Goal: Transaction & Acquisition: Obtain resource

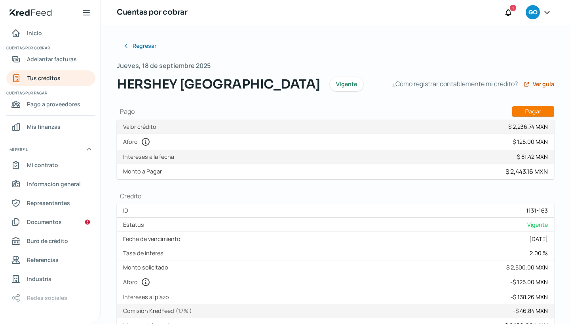
scroll to position [25, 0]
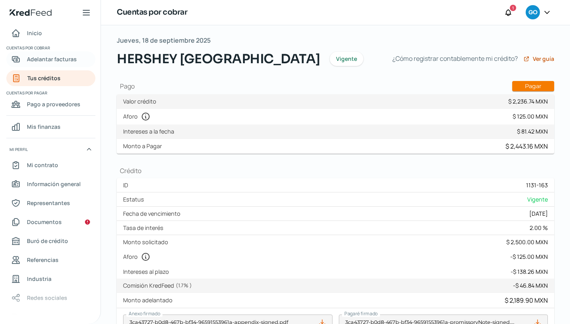
click at [55, 60] on span "Adelantar facturas" at bounding box center [52, 59] width 50 height 10
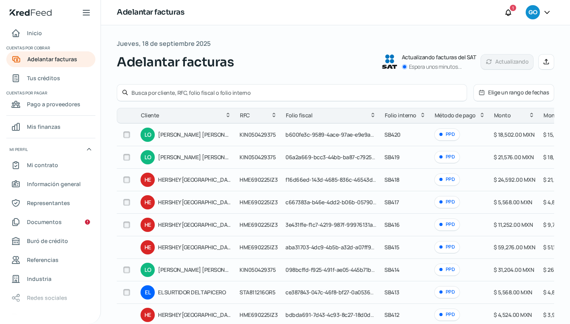
click at [346, 187] on td "f16d66ed-143d-4685-836c-46543de7667f" at bounding box center [330, 180] width 99 height 23
click at [128, 182] on input "checkbox" at bounding box center [126, 179] width 7 height 7
checkbox input "true"
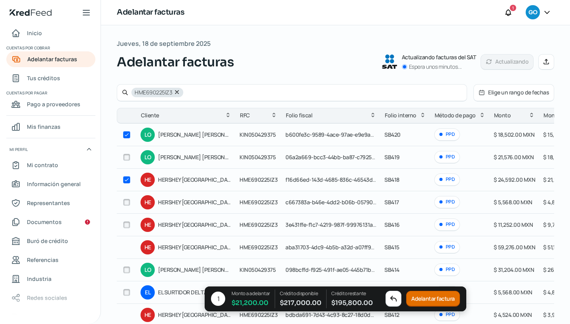
checkbox input "true"
checkbox input "false"
click at [125, 157] on input "checkbox" at bounding box center [126, 157] width 7 height 7
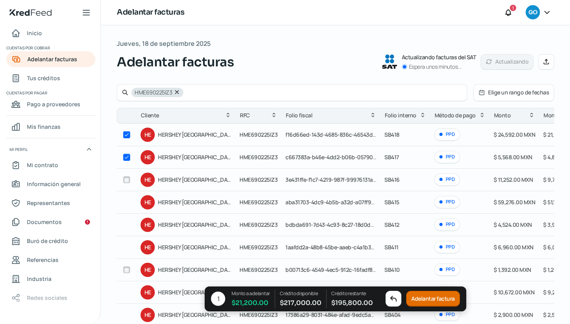
checkbox input "true"
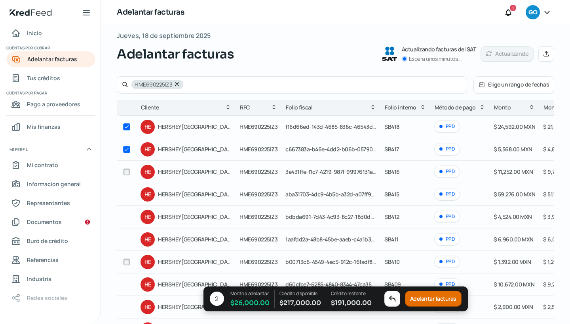
scroll to position [12, 0]
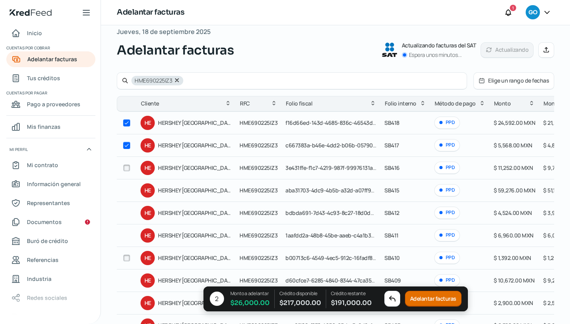
click at [124, 169] on input "checkbox" at bounding box center [126, 168] width 7 height 7
checkbox input "true"
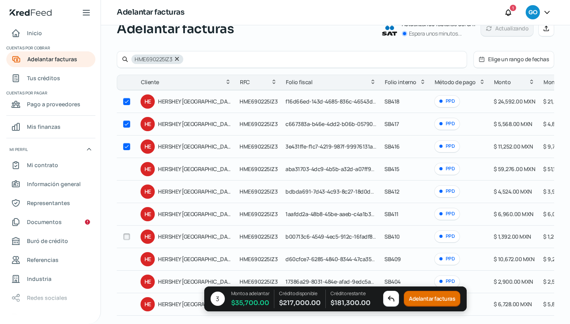
scroll to position [32, 0]
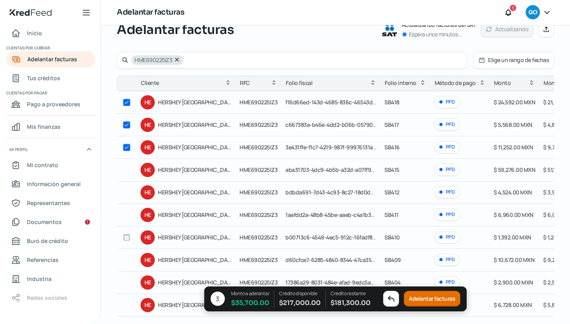
click at [431, 299] on button "Adelantar facturas" at bounding box center [431, 299] width 57 height 16
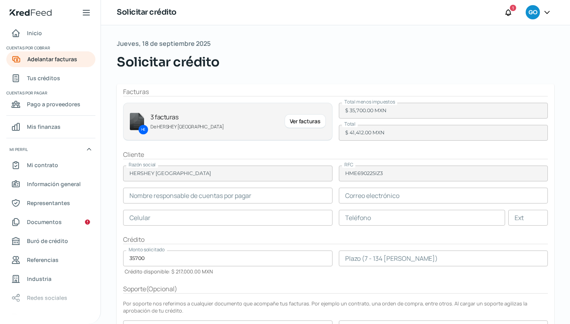
type input "[PERSON_NAME]"
type input "[EMAIL_ADDRESS][DOMAIN_NAME]"
type input "33 - 1865 - 4718"
click at [302, 122] on div "Ver facturas" at bounding box center [304, 121] width 41 height 14
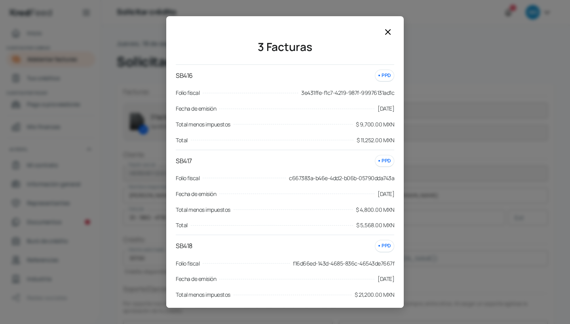
click at [388, 32] on icon at bounding box center [387, 32] width 5 height 5
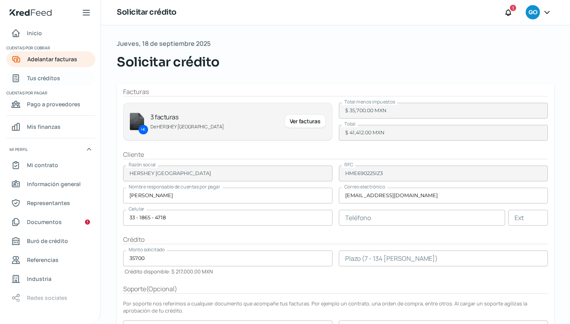
click at [57, 75] on span "Tus créditos" at bounding box center [43, 78] width 33 height 10
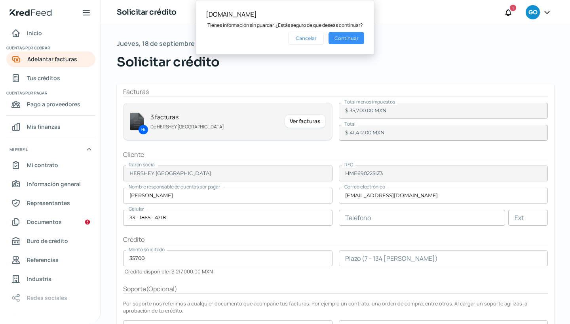
click at [343, 36] on button "Continuar" at bounding box center [346, 38] width 36 height 12
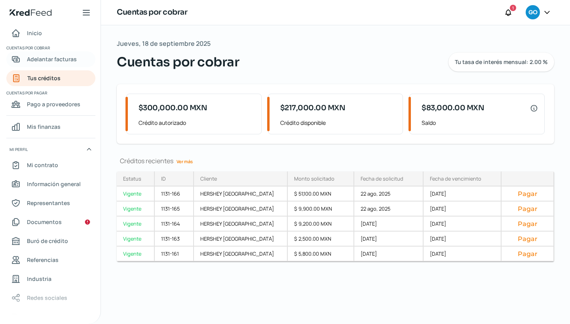
click at [69, 58] on span "Adelantar facturas" at bounding box center [52, 59] width 50 height 10
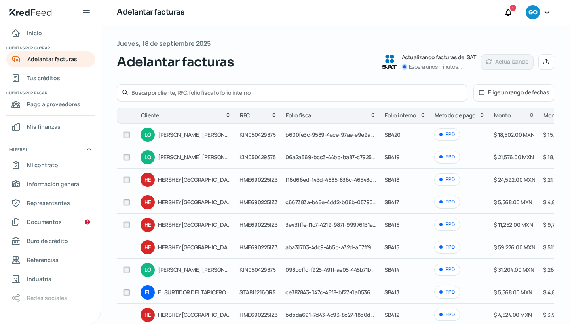
click at [127, 180] on input "checkbox" at bounding box center [126, 179] width 7 height 7
checkbox input "true"
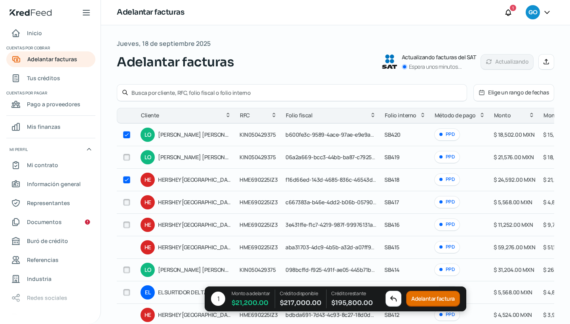
checkbox input "true"
checkbox input "false"
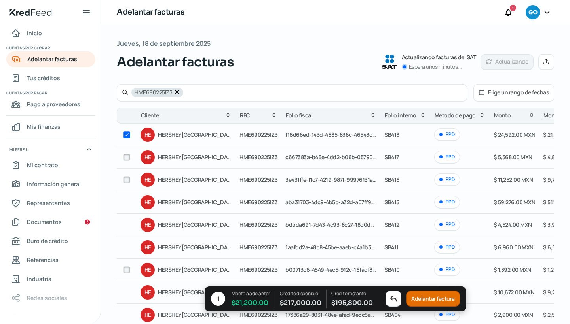
click at [419, 301] on button "Adelantar factura" at bounding box center [433, 299] width 54 height 16
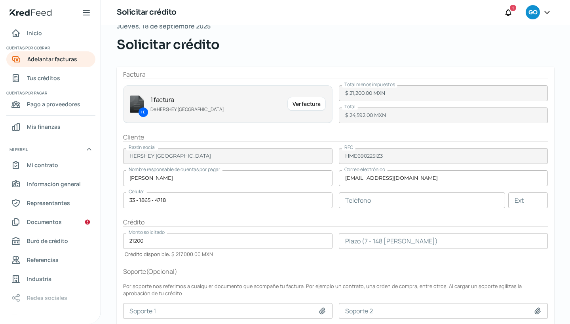
scroll to position [72, 0]
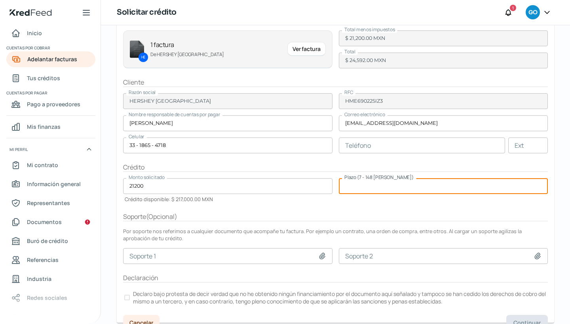
click at [345, 186] on input "number" at bounding box center [443, 186] width 209 height 16
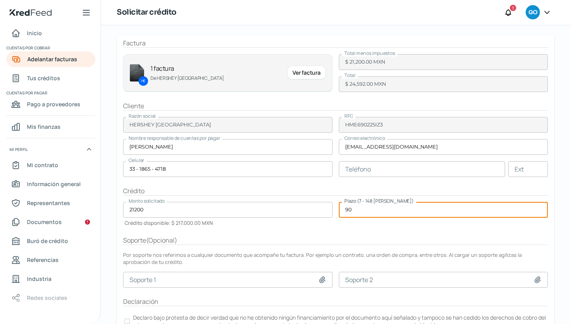
scroll to position [50, 0]
type input "90"
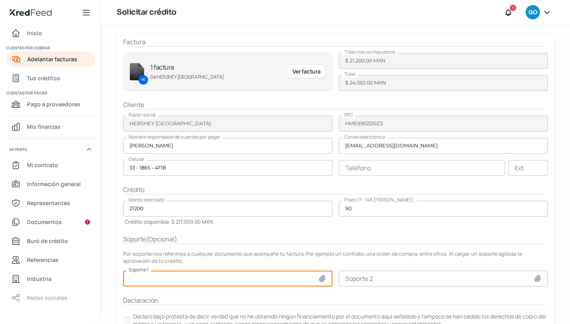
click at [136, 283] on input at bounding box center [227, 279] width 209 height 16
click at [156, 275] on input at bounding box center [227, 279] width 209 height 16
click at [322, 283] on input at bounding box center [227, 279] width 209 height 16
type input "C:\fakepath\Purchase Order - 7000041555.pdf"
type input "Purchase Order - 7000041555.pdf"
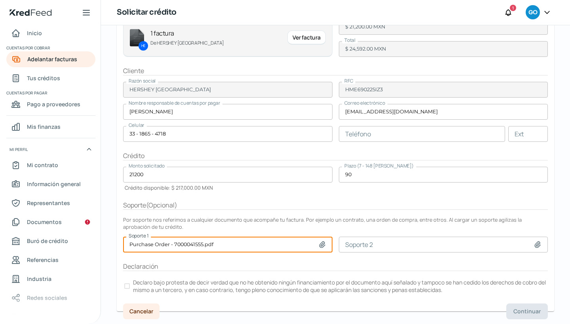
scroll to position [83, 0]
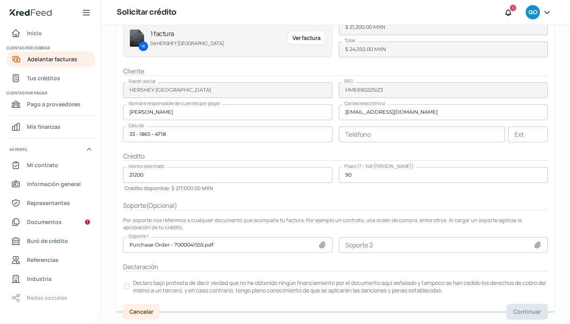
click at [128, 286] on div at bounding box center [127, 287] width 6 height 6
click at [516, 314] on span "Continuar" at bounding box center [526, 312] width 27 height 6
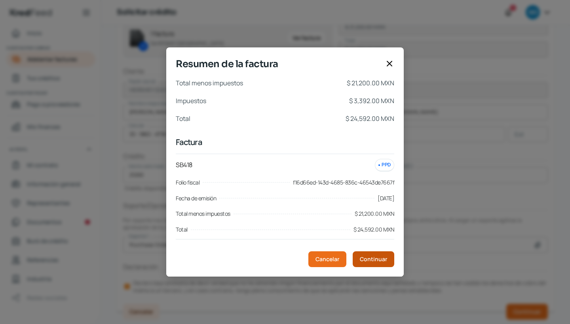
click at [368, 257] on span "Continuar" at bounding box center [373, 260] width 27 height 6
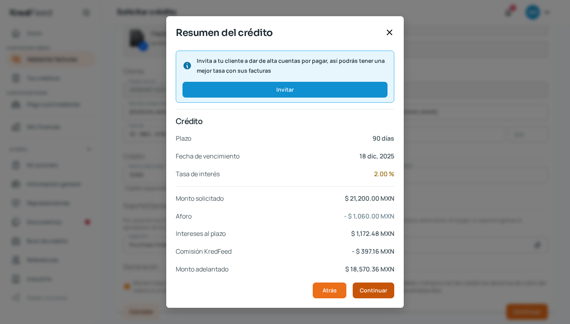
click at [371, 292] on span "Continuar" at bounding box center [373, 291] width 27 height 6
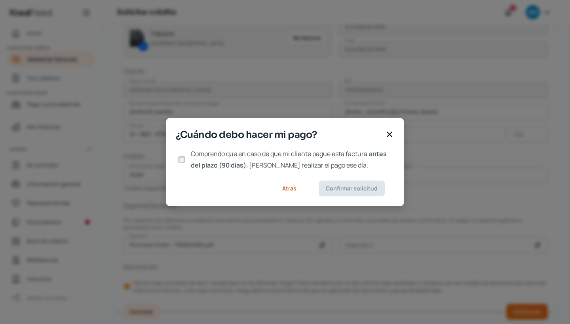
click at [180, 158] on input "Comprendo que en caso de que mi cliente pague esta factura antes del plazo (90 …" at bounding box center [181, 159] width 7 height 7
checkbox input "true"
click at [331, 189] on span "Confirmar solicitud" at bounding box center [351, 189] width 52 height 6
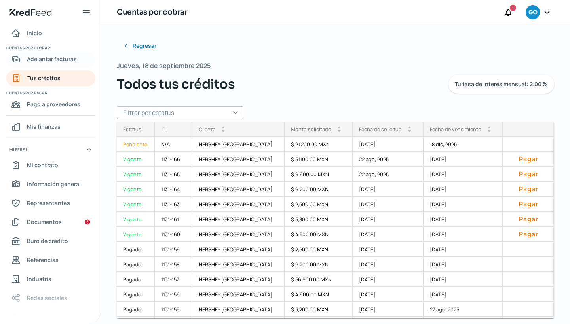
click at [67, 58] on span "Adelantar facturas" at bounding box center [52, 59] width 50 height 10
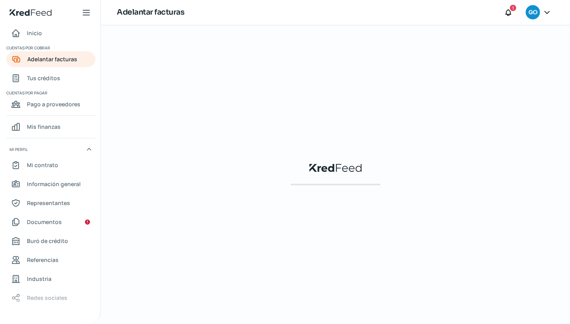
click at [482, 72] on div "KredFeed's Black Logo" at bounding box center [335, 175] width 437 height 274
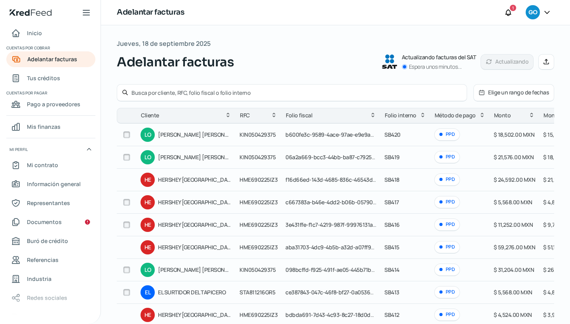
click at [124, 203] on input "checkbox" at bounding box center [126, 202] width 7 height 7
checkbox input "true"
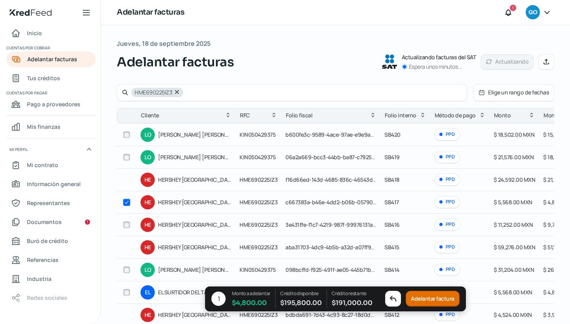
click at [419, 299] on button "Adelantar factura" at bounding box center [432, 299] width 54 height 16
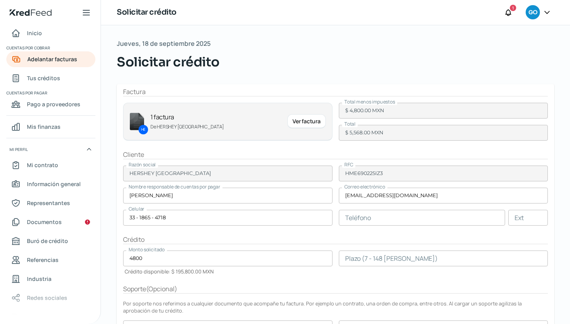
click at [343, 262] on input "number" at bounding box center [443, 259] width 209 height 16
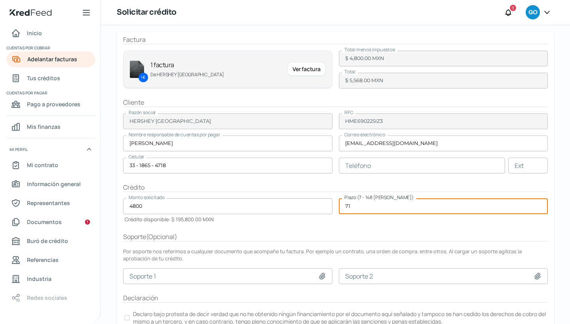
scroll to position [82, 0]
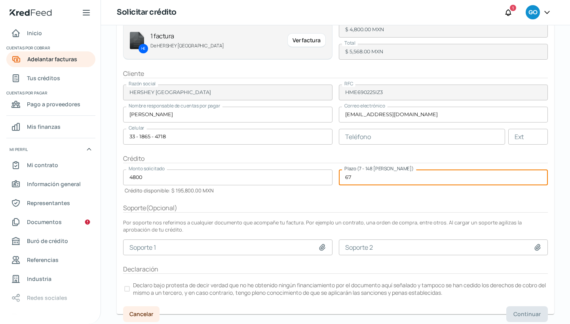
type input "66"
click at [323, 245] on icon at bounding box center [322, 246] width 8 height 8
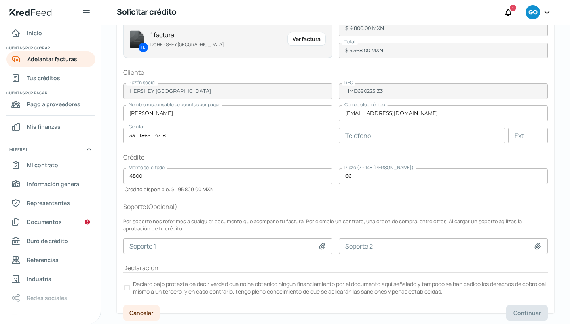
type input "C:\fakepath\Purchase Order - 7000041554.pdf"
type input "Purchase Order - 7000041554.pdf"
click at [128, 288] on div at bounding box center [127, 288] width 6 height 6
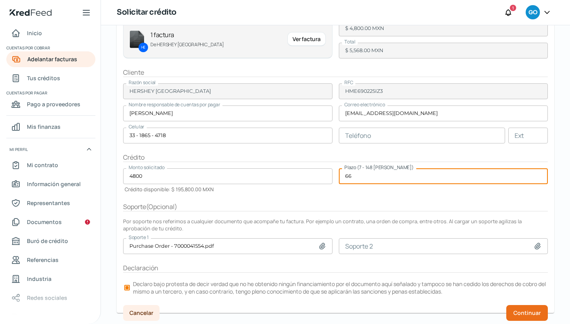
click at [355, 177] on input "66" at bounding box center [443, 176] width 209 height 16
type input "6"
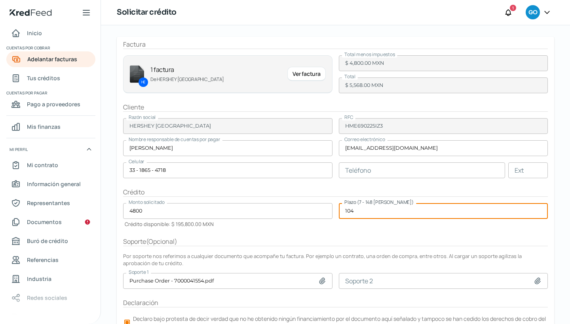
scroll to position [48, 0]
type input "1"
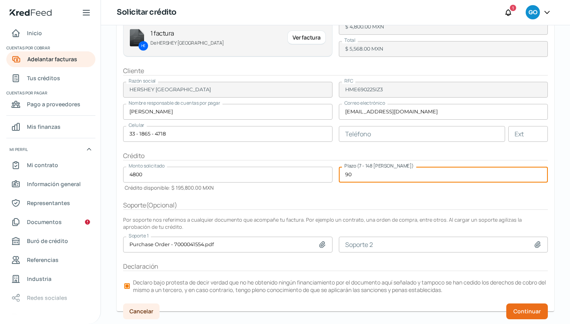
scroll to position [83, 0]
type input "90"
click at [529, 309] on span "Continuar" at bounding box center [526, 312] width 27 height 6
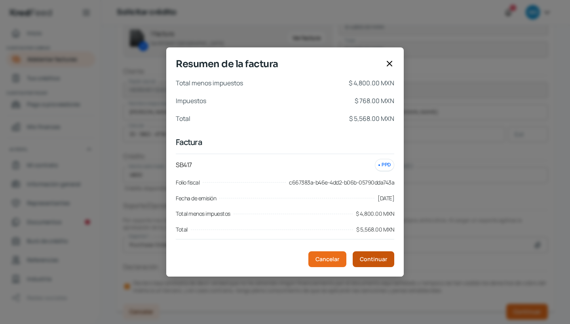
click at [373, 258] on span "Continuar" at bounding box center [373, 260] width 27 height 6
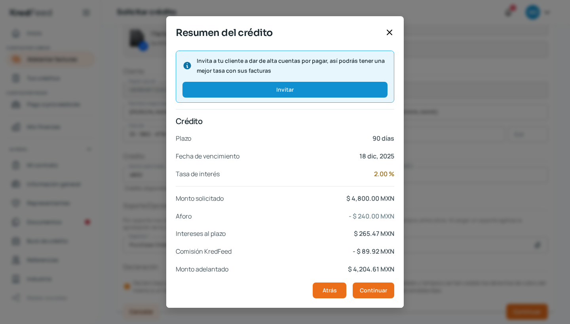
scroll to position [0, 0]
click at [371, 292] on span "Continuar" at bounding box center [373, 291] width 27 height 6
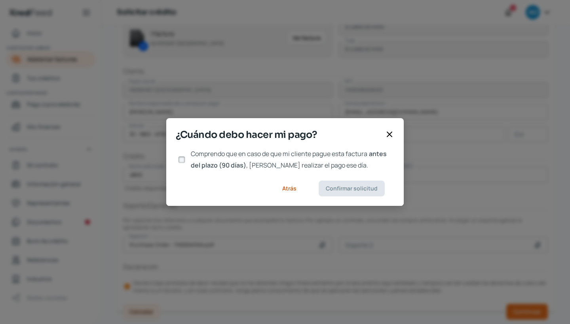
click at [180, 159] on input "Comprendo que en caso de que mi cliente pague esta factura antes del plazo (90 …" at bounding box center [181, 159] width 7 height 7
checkbox input "true"
click at [341, 191] on span "Confirmar solicitud" at bounding box center [351, 189] width 52 height 6
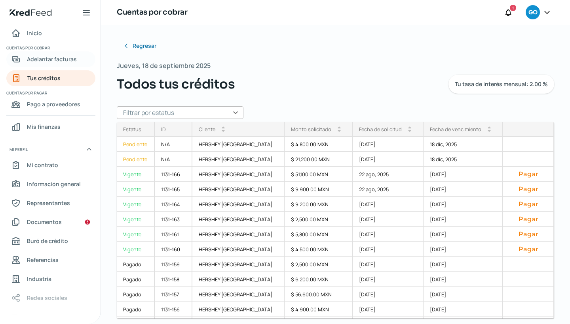
click at [70, 56] on span "Adelantar facturas" at bounding box center [52, 59] width 50 height 10
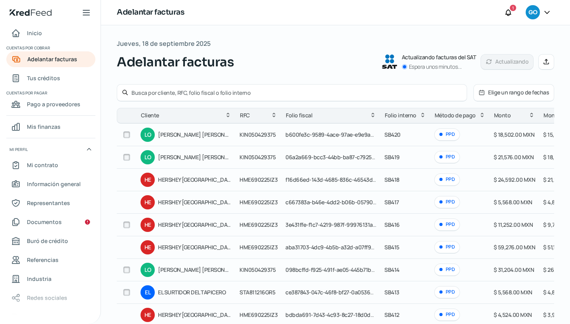
click at [126, 223] on input "checkbox" at bounding box center [126, 224] width 7 height 7
checkbox input "true"
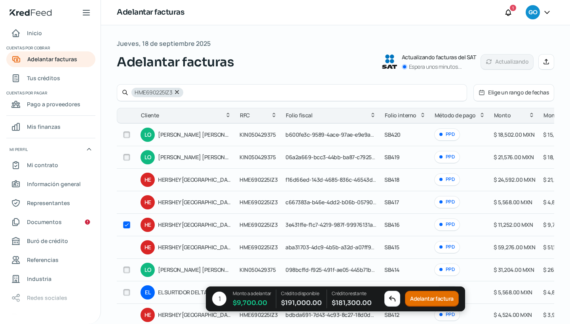
click at [419, 300] on button "Adelantar factura" at bounding box center [432, 299] width 54 height 16
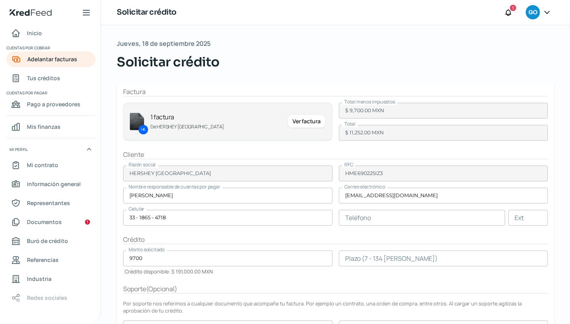
click at [343, 257] on input "number" at bounding box center [443, 259] width 209 height 16
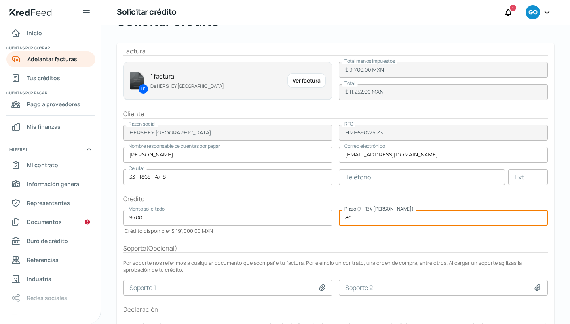
scroll to position [77, 0]
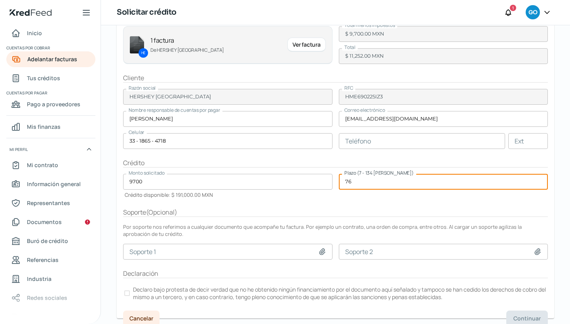
type input "7"
type input "90"
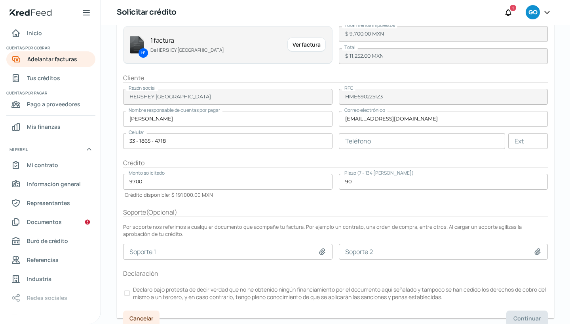
click at [320, 252] on icon at bounding box center [322, 252] width 8 height 8
type input "C:\fakepath\Purchase Order - 7000041147.pdf"
type input "Purchase Order - 7000041147.pdf"
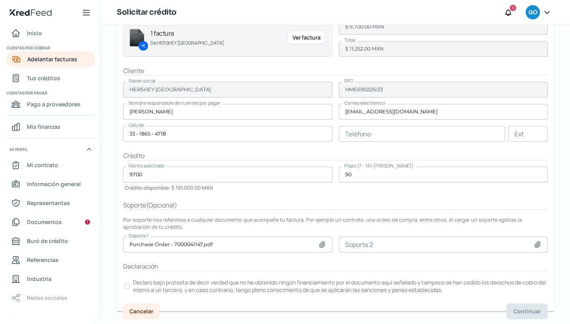
scroll to position [83, 0]
click at [126, 286] on div at bounding box center [127, 287] width 6 height 6
click at [524, 309] on span "Continuar" at bounding box center [526, 312] width 27 height 6
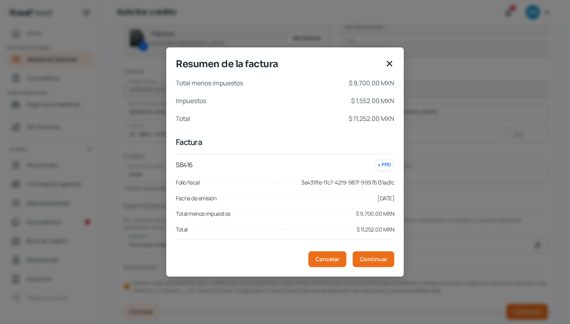
scroll to position [0, 0]
click at [374, 259] on span "Continuar" at bounding box center [373, 260] width 27 height 6
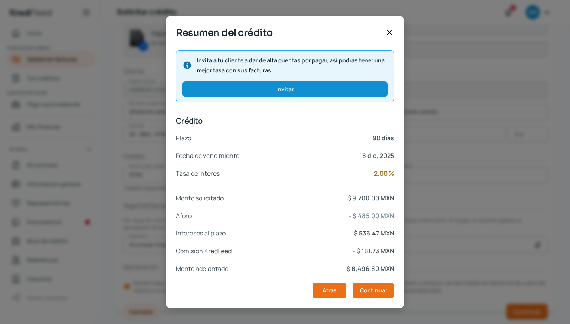
scroll to position [101, 0]
click at [371, 290] on span "Continuar" at bounding box center [373, 291] width 27 height 6
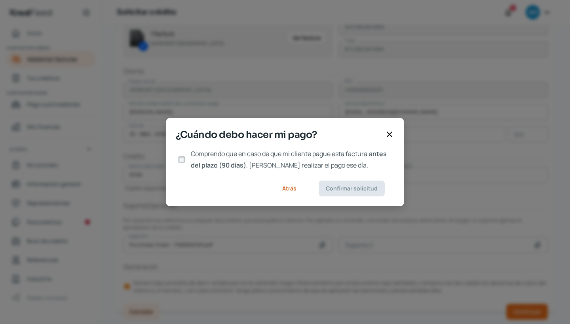
click at [182, 160] on input "Comprendo que en caso de que mi cliente pague esta factura antes del plazo (90 …" at bounding box center [181, 159] width 7 height 7
checkbox input "true"
click at [343, 192] on button "Confirmar solicitud" at bounding box center [351, 189] width 66 height 16
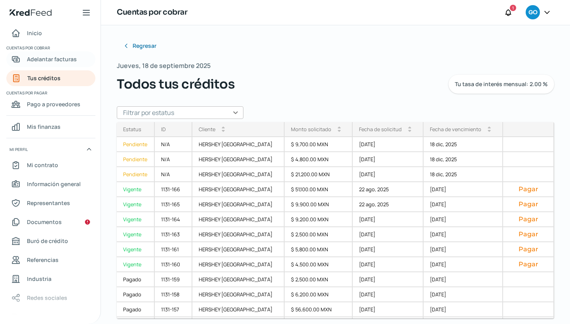
click at [77, 61] on link "Adelantar facturas" at bounding box center [50, 59] width 89 height 16
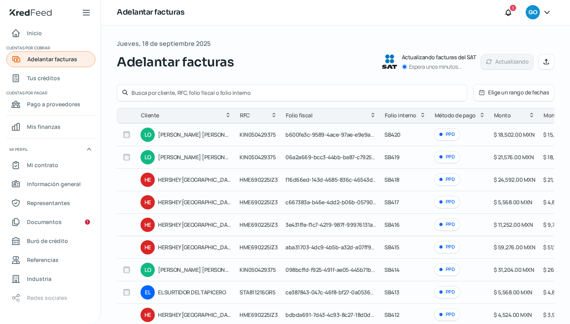
click at [58, 63] on span "Adelantar facturas" at bounding box center [52, 59] width 50 height 10
click at [47, 78] on span "Tus créditos" at bounding box center [43, 78] width 33 height 10
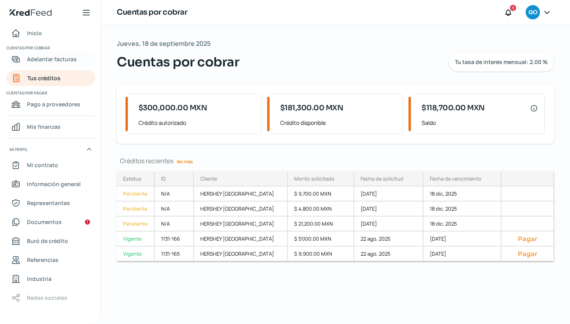
click at [64, 60] on span "Adelantar facturas" at bounding box center [52, 59] width 50 height 10
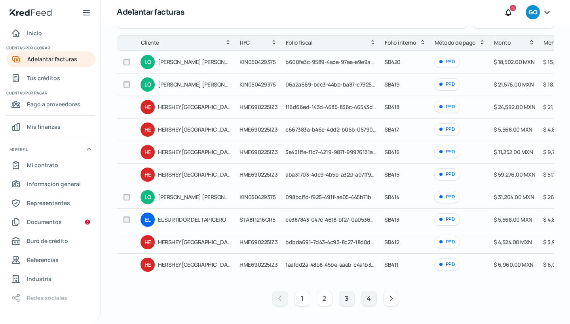
click at [318, 297] on button "2" at bounding box center [324, 299] width 16 height 16
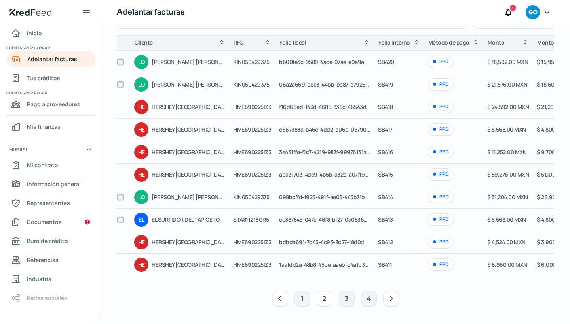
scroll to position [76, 0]
click at [388, 301] on icon at bounding box center [391, 299] width 8 height 8
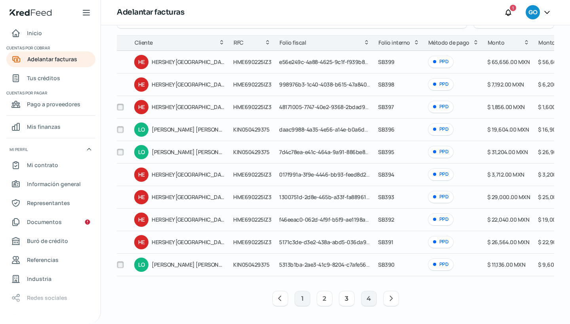
click at [319, 301] on button "2" at bounding box center [324, 299] width 16 height 16
click at [322, 297] on button "2" at bounding box center [324, 299] width 16 height 16
click at [298, 297] on button "1" at bounding box center [302, 299] width 16 height 16
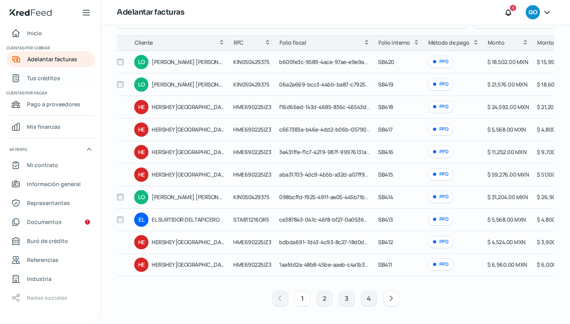
click at [62, 75] on link "Tus créditos" at bounding box center [50, 78] width 89 height 16
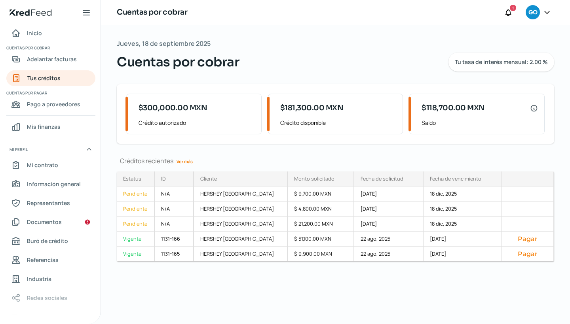
click at [187, 159] on link "Ver más" at bounding box center [184, 161] width 23 height 12
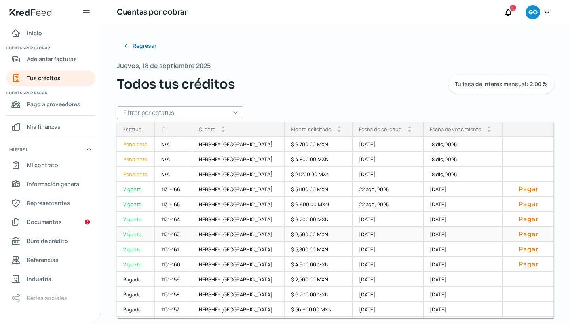
scroll to position [6, 0]
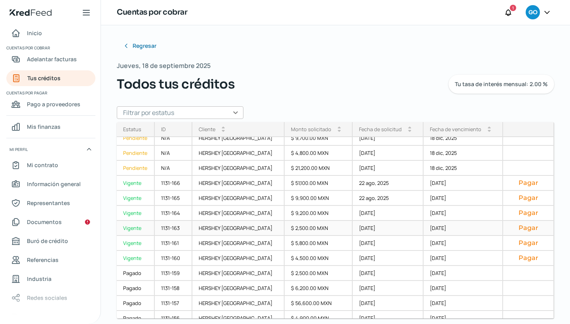
click at [294, 225] on div "$ 2,500.00 MXN" at bounding box center [318, 228] width 68 height 15
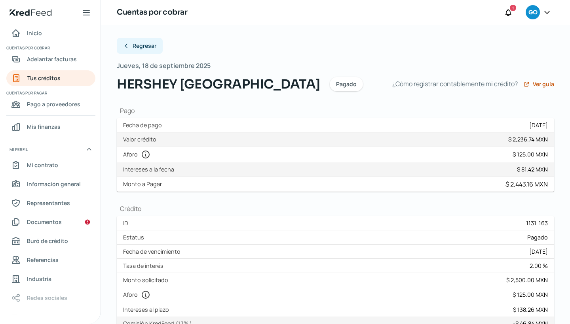
click at [143, 50] on button "Regresar" at bounding box center [140, 46] width 46 height 16
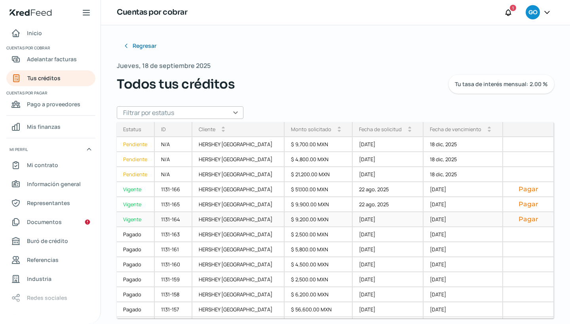
click at [286, 220] on div "$ 9,200.00 MXN" at bounding box center [318, 219] width 68 height 15
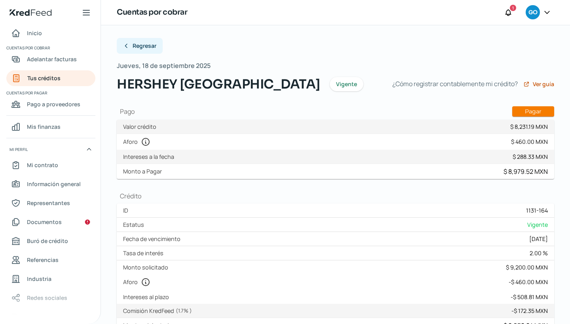
click at [149, 46] on span "Regresar" at bounding box center [144, 46] width 24 height 6
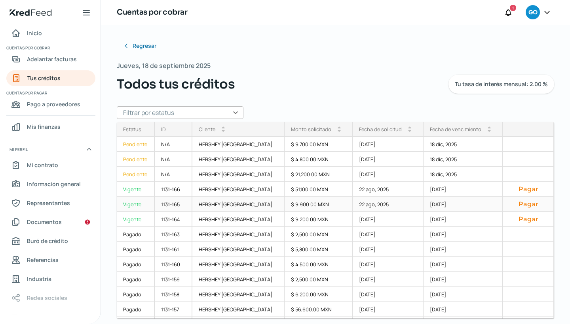
click at [289, 200] on div "$ 9,900.00 MXN" at bounding box center [318, 204] width 68 height 15
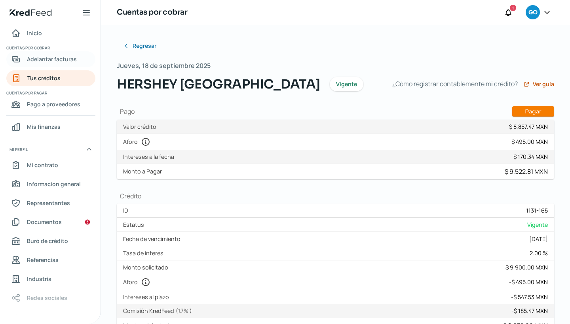
click at [60, 62] on span "Adelantar facturas" at bounding box center [52, 59] width 50 height 10
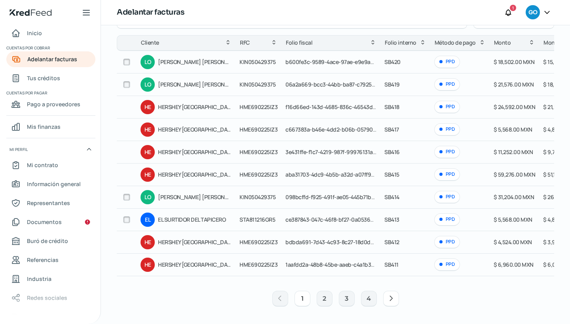
scroll to position [76, 0]
click at [122, 238] on td at bounding box center [127, 242] width 20 height 23
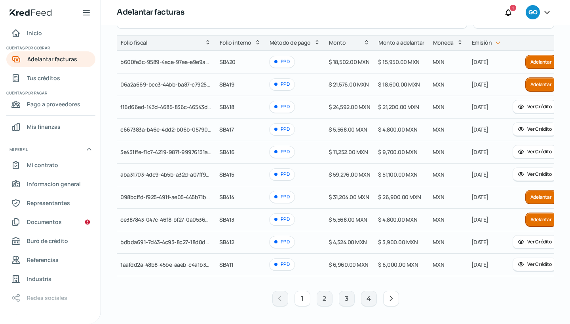
scroll to position [0, 164]
click at [525, 238] on button "Ver Crédito" at bounding box center [535, 242] width 44 height 14
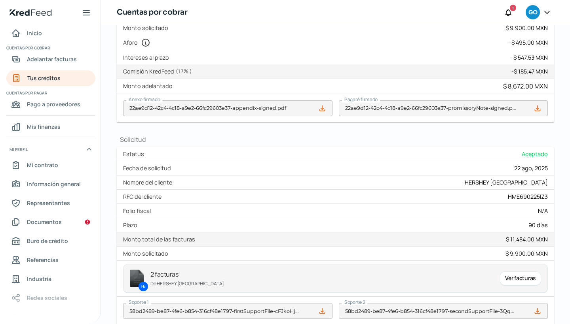
scroll to position [271, 0]
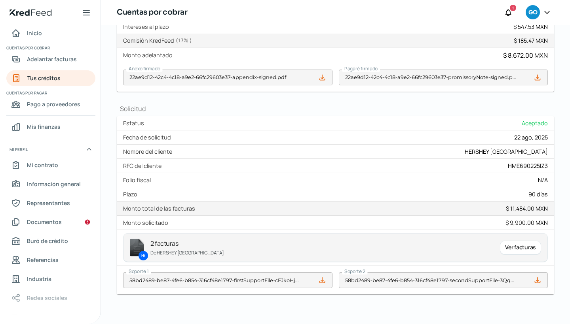
click at [515, 248] on div "Ver facturas" at bounding box center [520, 248] width 41 height 14
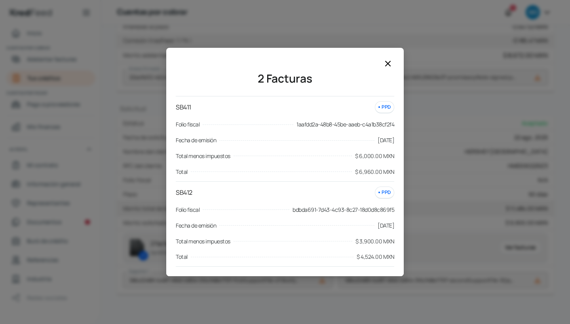
scroll to position [0, 0]
click at [389, 67] on icon at bounding box center [387, 63] width 9 height 9
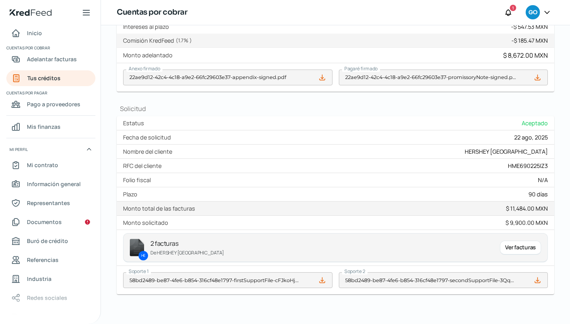
click at [510, 250] on div "Ver facturas" at bounding box center [520, 248] width 41 height 14
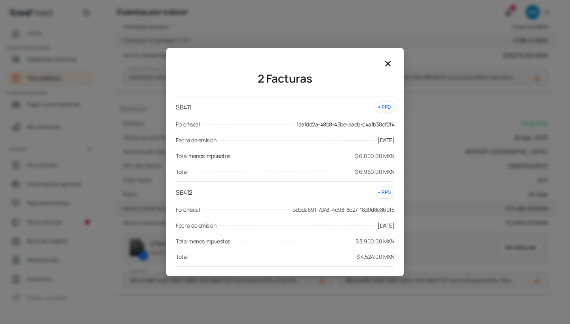
click at [388, 64] on icon at bounding box center [387, 63] width 9 height 9
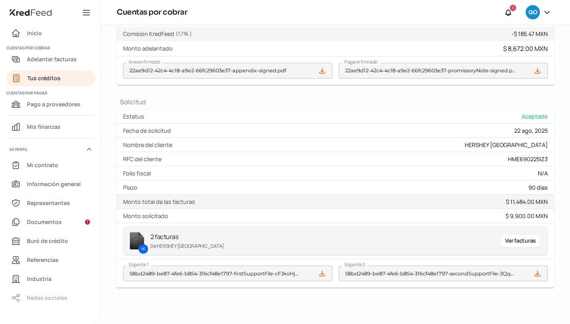
scroll to position [279, 0]
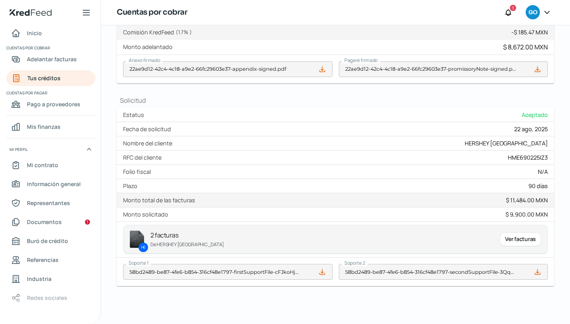
click at [519, 240] on div "Ver facturas" at bounding box center [520, 240] width 41 height 14
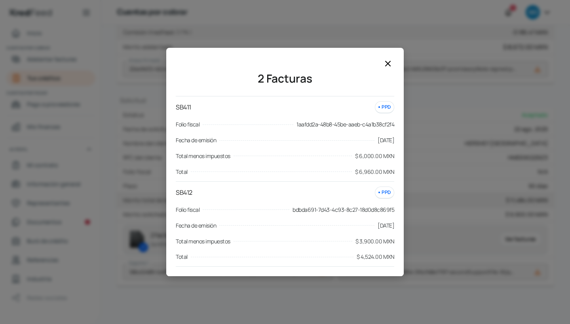
scroll to position [0, 0]
click at [387, 63] on icon at bounding box center [387, 63] width 9 height 9
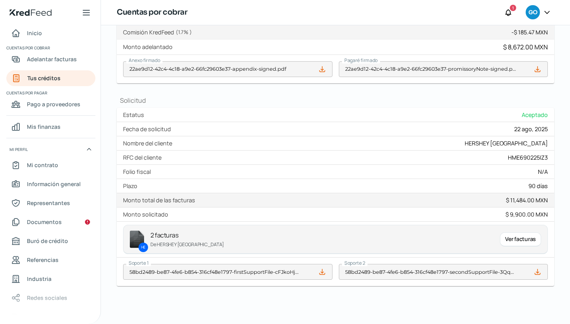
click at [517, 238] on div "Ver facturas" at bounding box center [520, 240] width 41 height 14
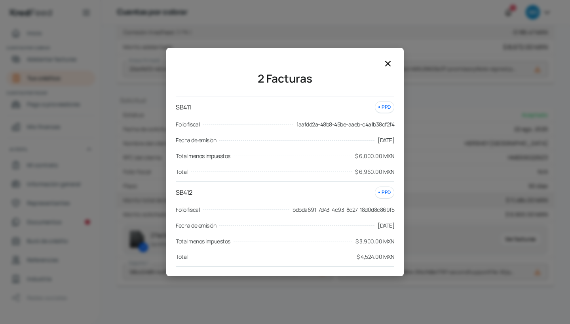
click at [387, 62] on icon at bounding box center [387, 63] width 9 height 9
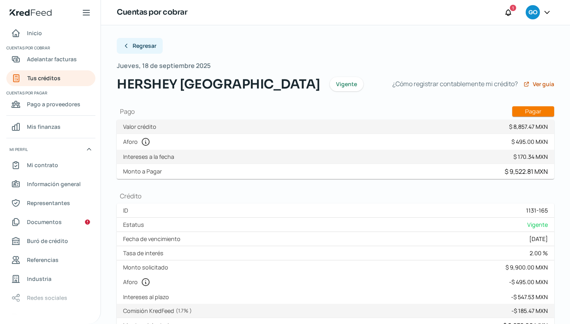
click at [136, 43] on span "Regresar" at bounding box center [144, 46] width 24 height 6
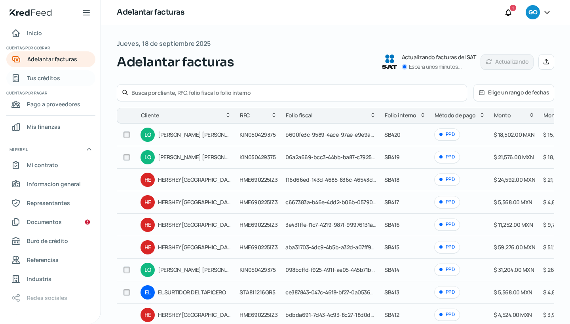
click at [61, 80] on link "Tus créditos" at bounding box center [50, 78] width 89 height 16
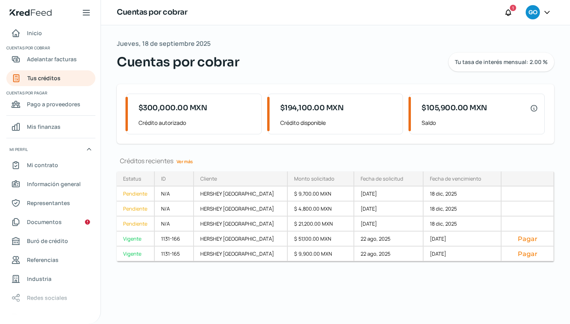
click at [187, 164] on link "Ver más" at bounding box center [184, 161] width 23 height 12
